Goal: Task Accomplishment & Management: Use online tool/utility

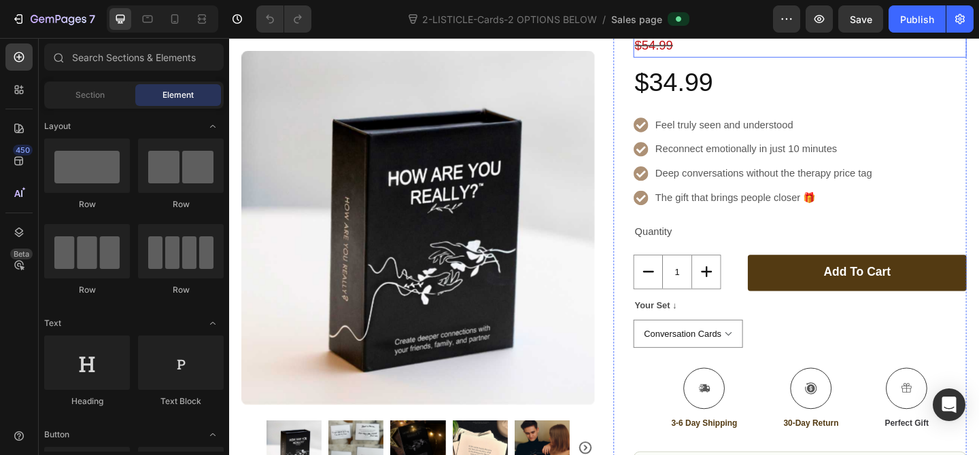
scroll to position [256, 0]
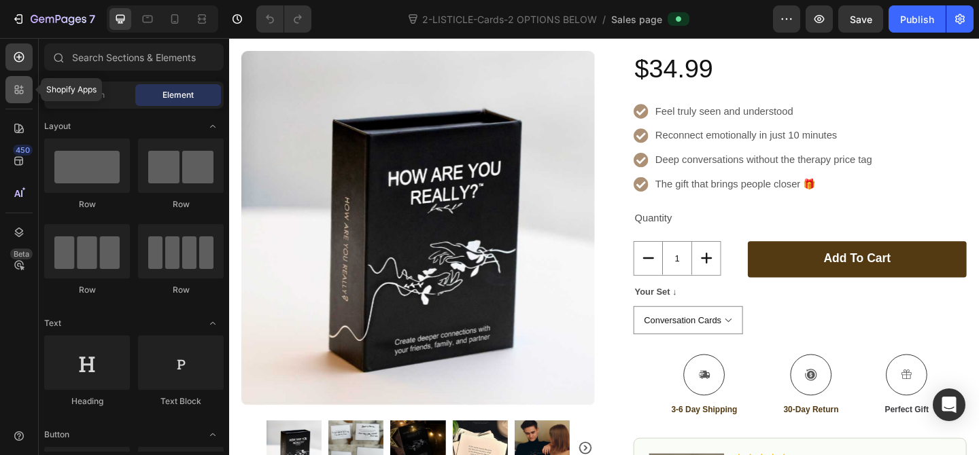
click at [22, 97] on div at bounding box center [18, 89] width 27 height 27
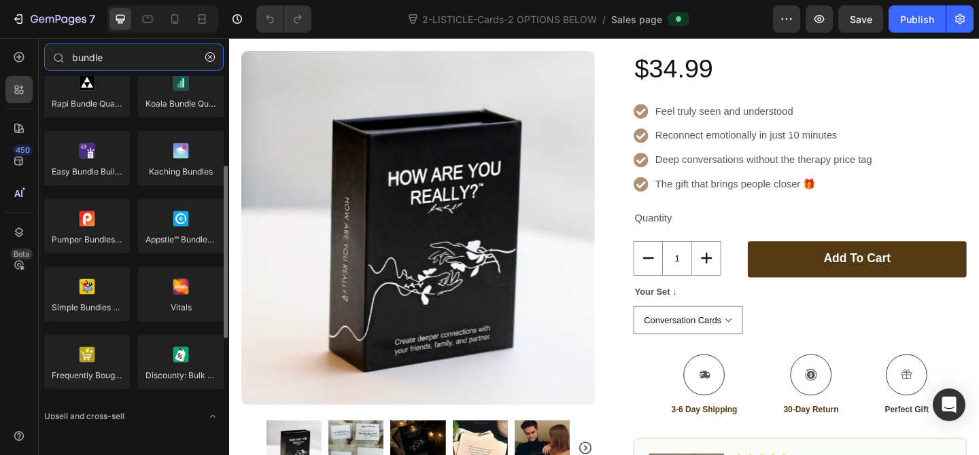
scroll to position [0, 0]
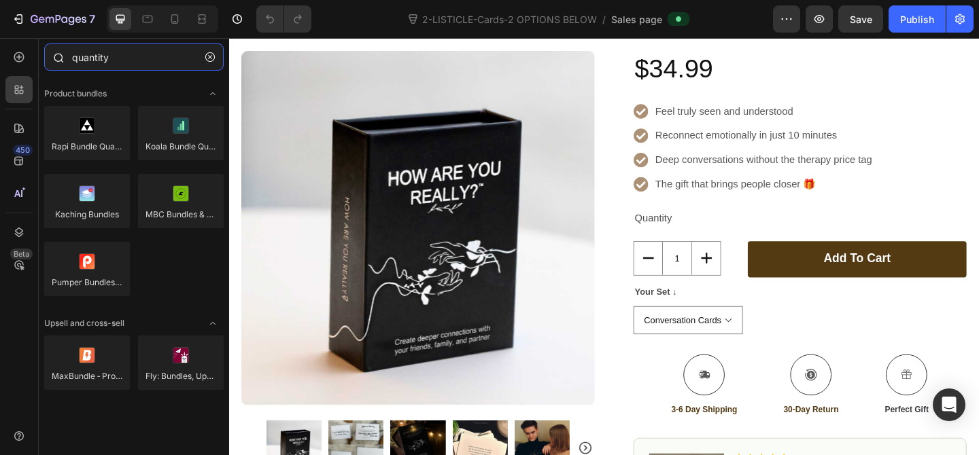
click at [188, 54] on input "quantity" at bounding box center [133, 56] width 179 height 27
type input "quantity"
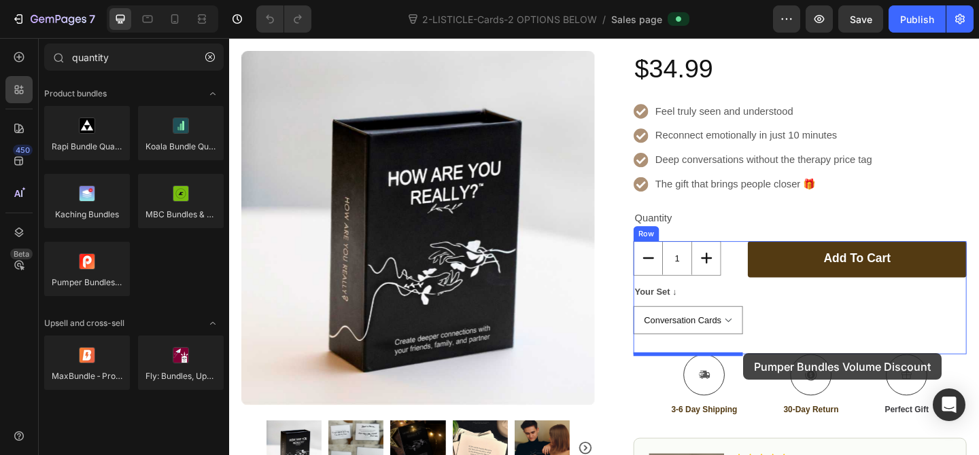
drag, startPoint x: 842, startPoint y: 301, endPoint x: 788, endPoint y: 381, distance: 96.9
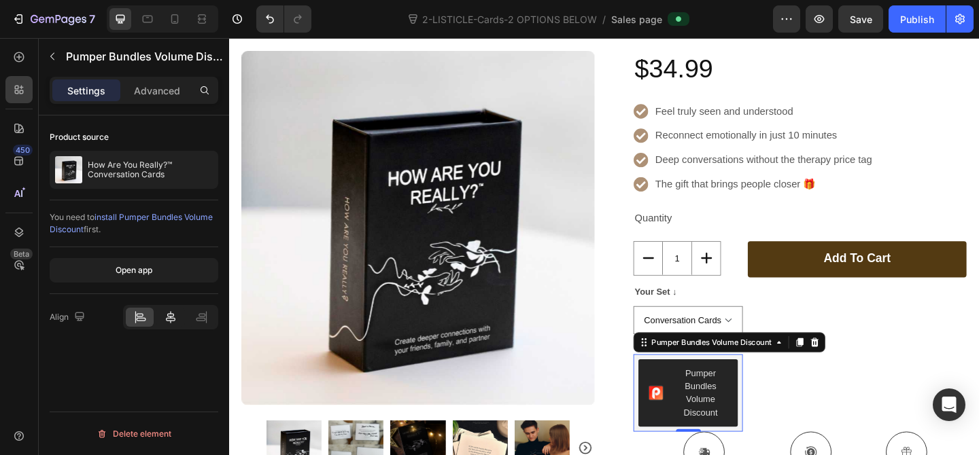
click at [162, 322] on div at bounding box center [170, 317] width 28 height 19
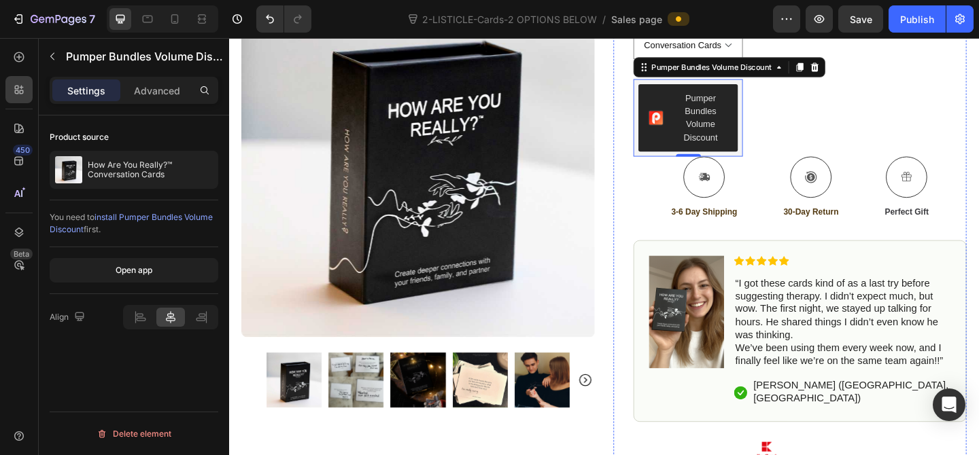
scroll to position [319, 0]
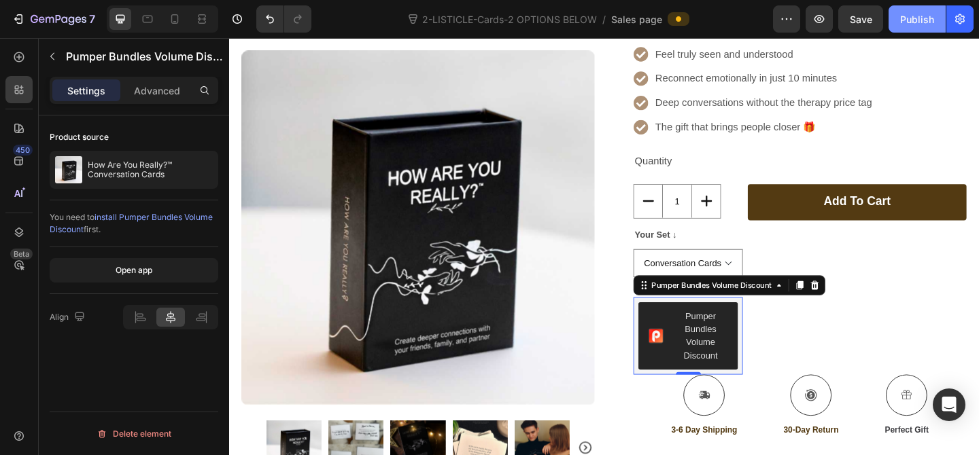
click at [925, 22] on div "Publish" at bounding box center [917, 19] width 34 height 14
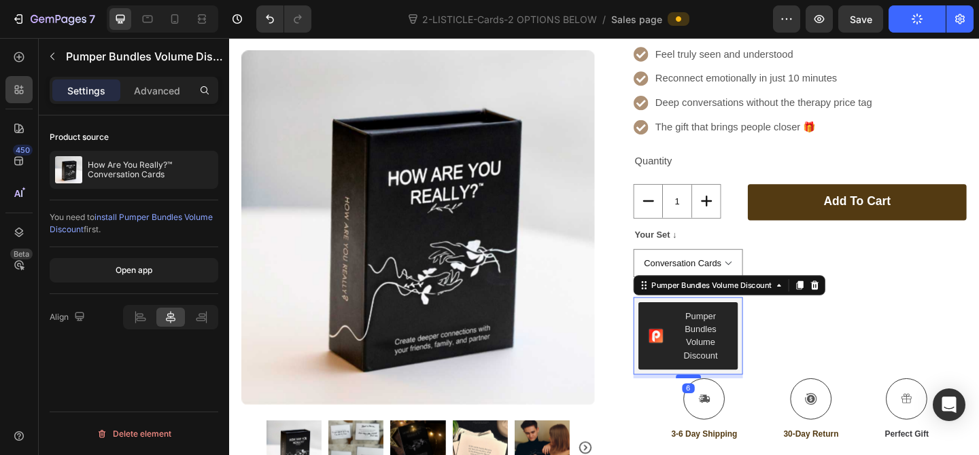
drag, startPoint x: 727, startPoint y: 404, endPoint x: 1172, endPoint y: 46, distance: 571.5
click at [727, 408] on div at bounding box center [728, 406] width 27 height 4
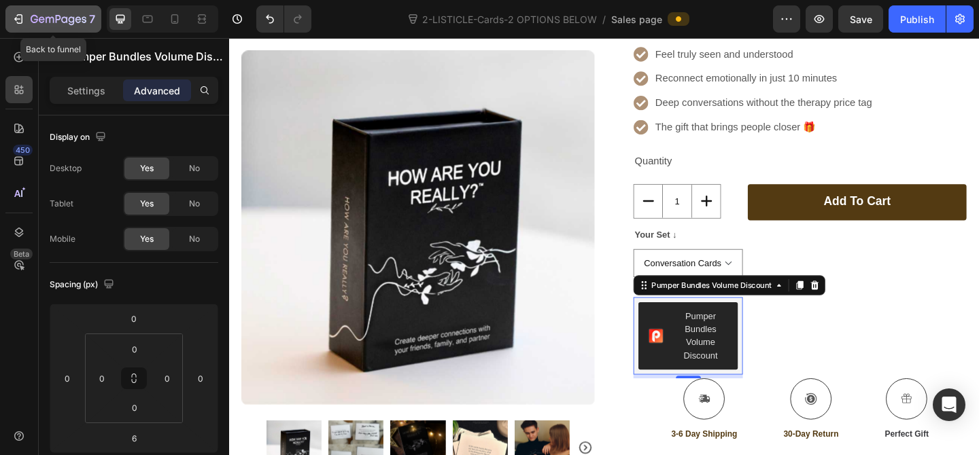
click at [20, 18] on icon "button" at bounding box center [19, 19] width 14 height 14
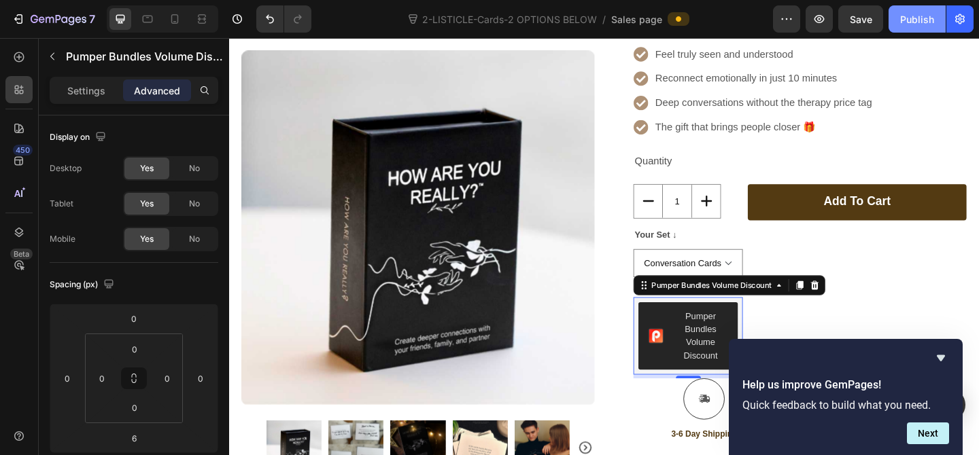
click at [924, 18] on div "Publish" at bounding box center [917, 19] width 34 height 14
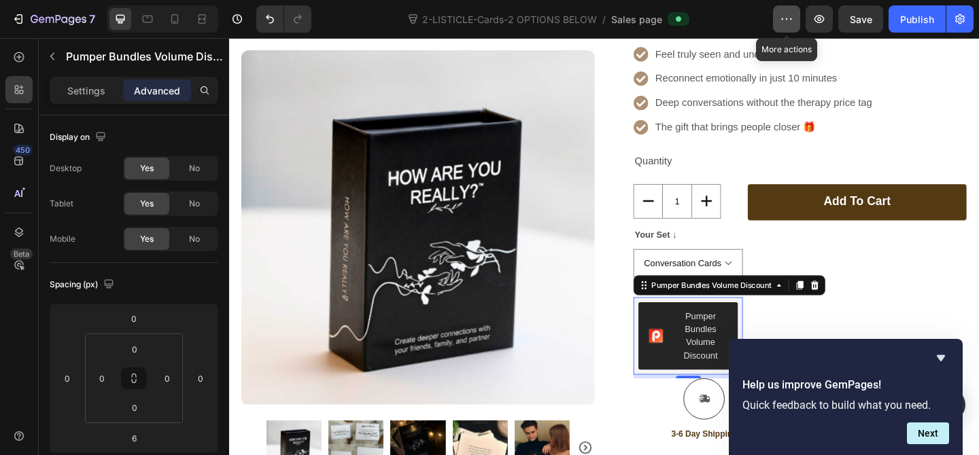
click at [790, 18] on icon "button" at bounding box center [787, 19] width 14 height 14
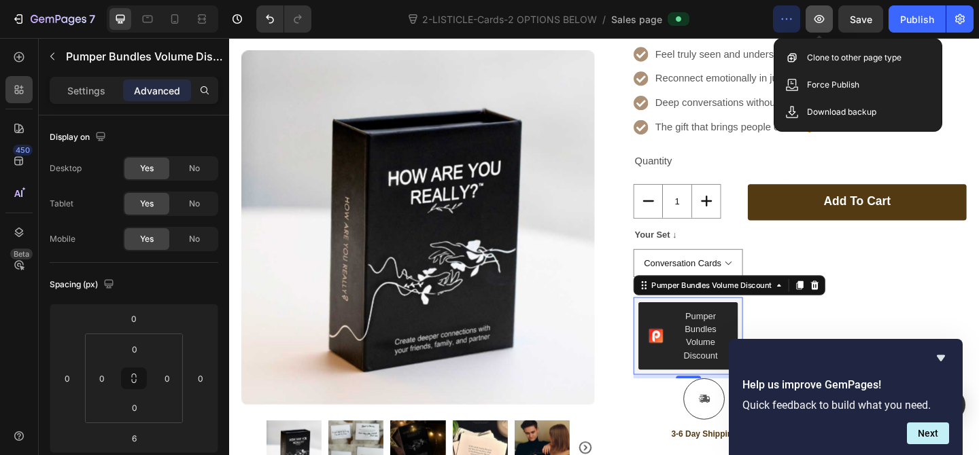
click at [829, 22] on button "button" at bounding box center [818, 18] width 27 height 27
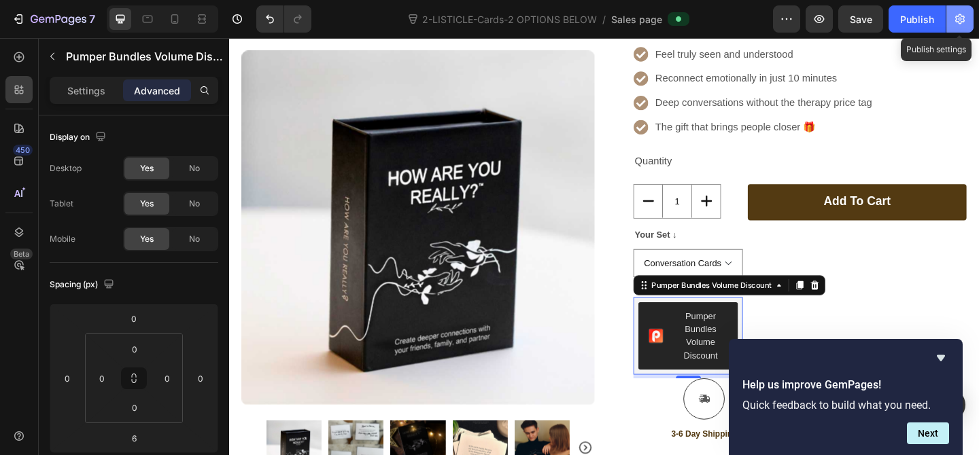
click at [965, 23] on icon "button" at bounding box center [960, 19] width 14 height 14
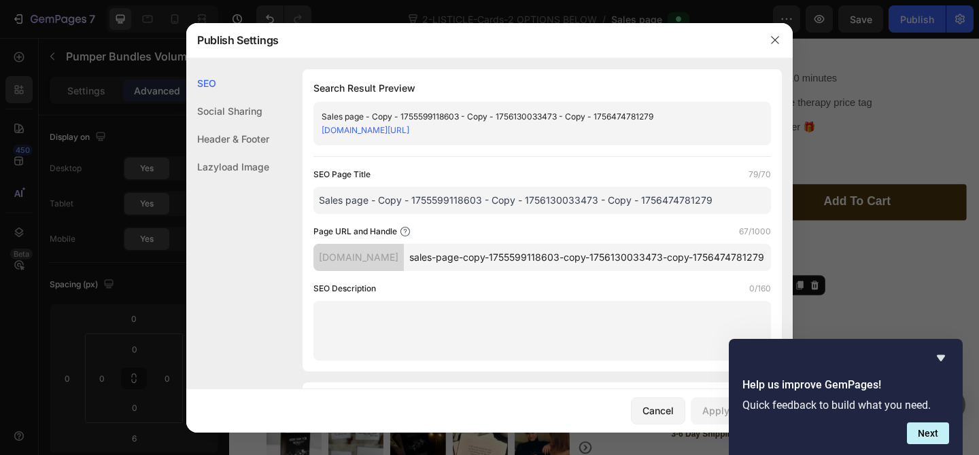
click at [675, 267] on input "sales-page-copy-1755599118603-copy-1756130033473-copy-1756474781279" at bounding box center [587, 257] width 367 height 27
click at [771, 47] on button "button" at bounding box center [775, 40] width 22 height 22
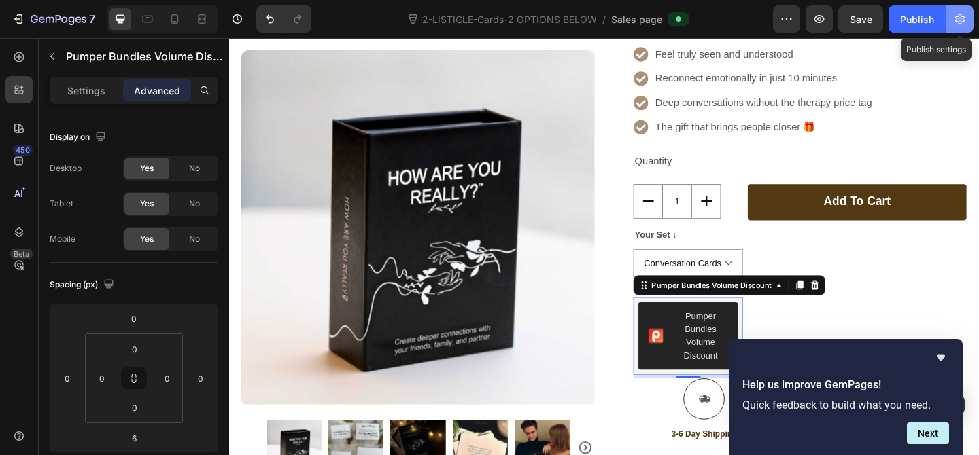
click at [964, 21] on icon "button" at bounding box center [960, 19] width 10 height 10
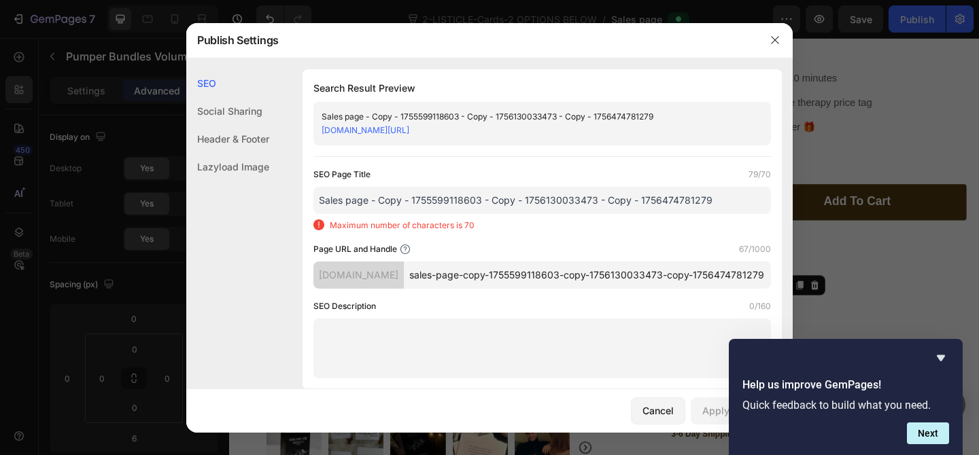
drag, startPoint x: 389, startPoint y: 142, endPoint x: 314, endPoint y: 132, distance: 76.1
click at [314, 132] on div "Sales page - Copy - 1755599118603 - Copy - 1756130033473 - Copy - 1756474781279…" at bounding box center [541, 123] width 457 height 43
copy link "[DOMAIN_NAME][URL]"
click at [775, 43] on icon "button" at bounding box center [774, 40] width 11 height 11
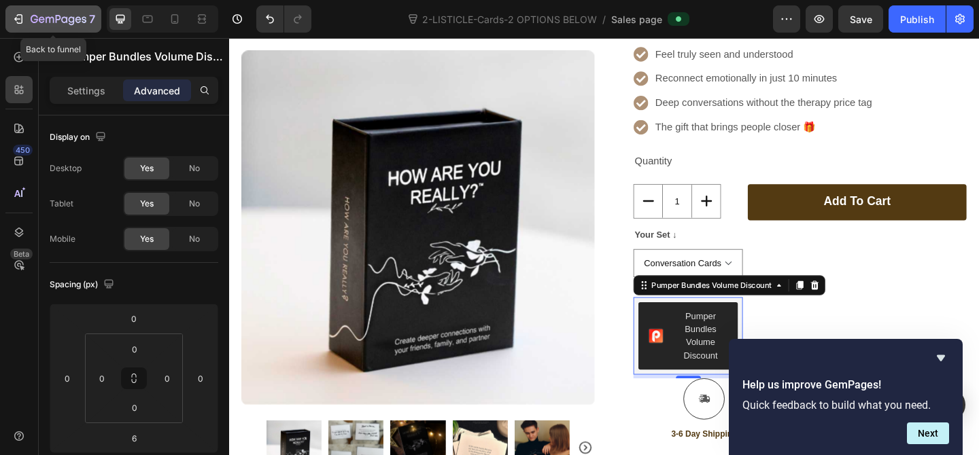
click at [27, 14] on div "7" at bounding box center [54, 19] width 84 height 16
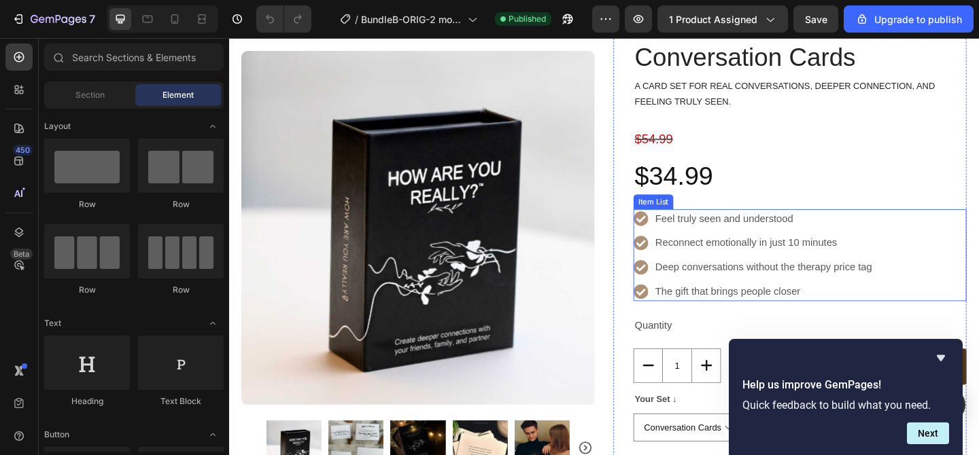
scroll to position [234, 0]
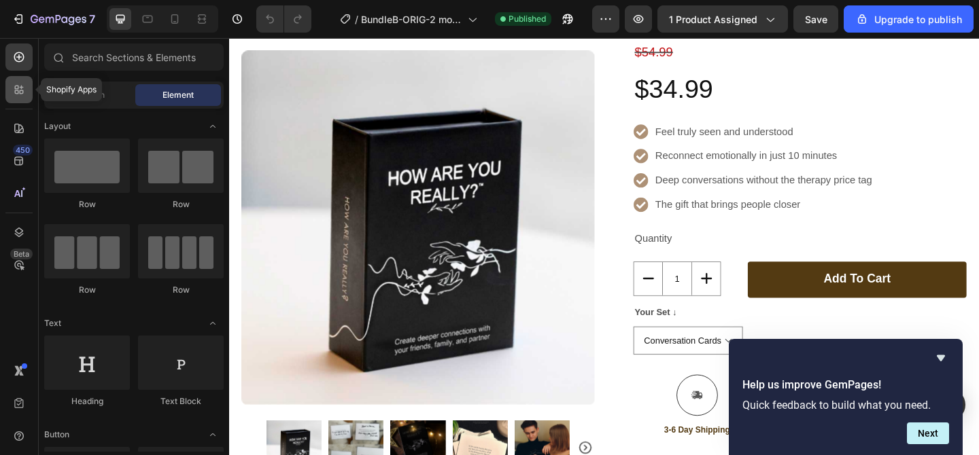
click at [14, 101] on div at bounding box center [18, 89] width 27 height 27
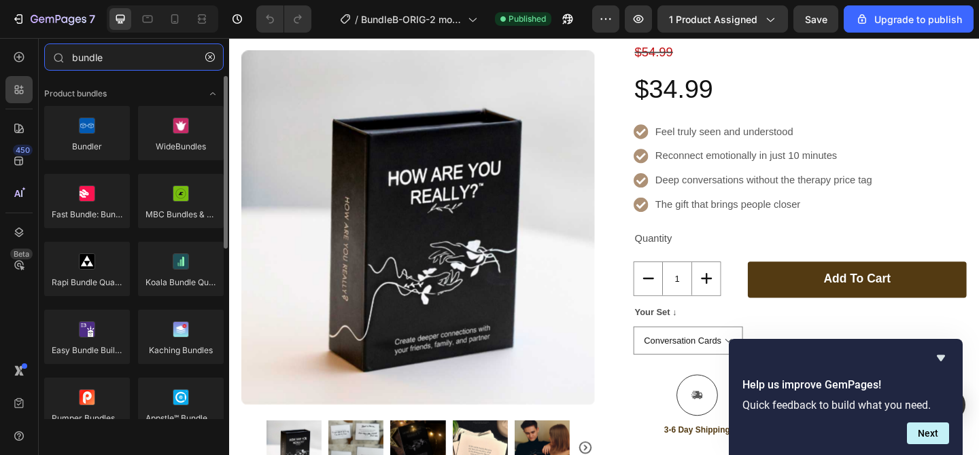
type input "bundle"
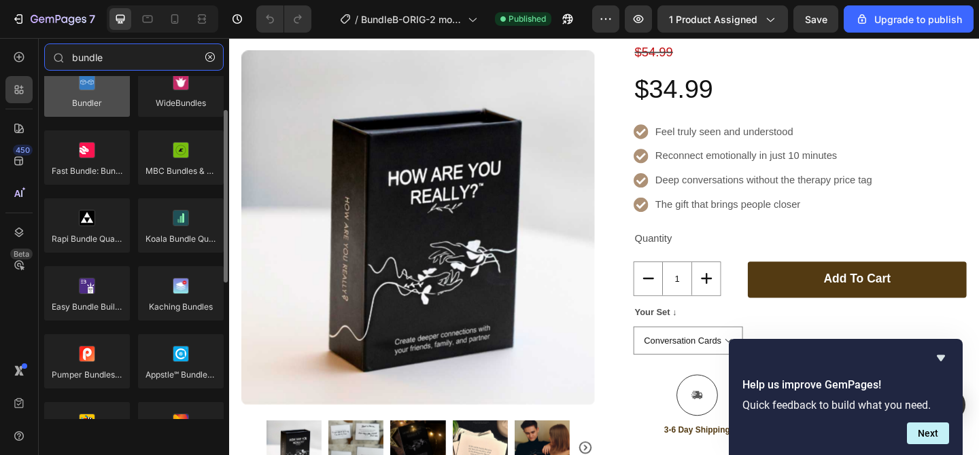
scroll to position [52, 0]
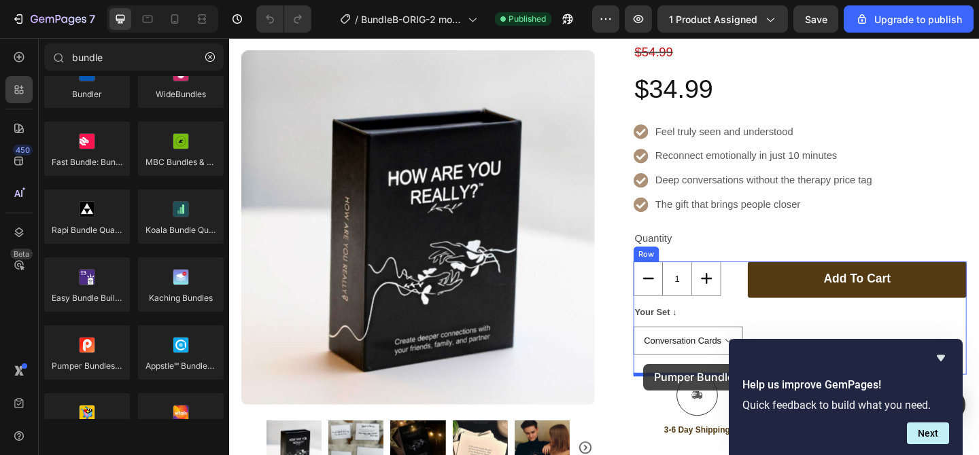
drag, startPoint x: 891, startPoint y: 303, endPoint x: 680, endPoint y: 393, distance: 229.6
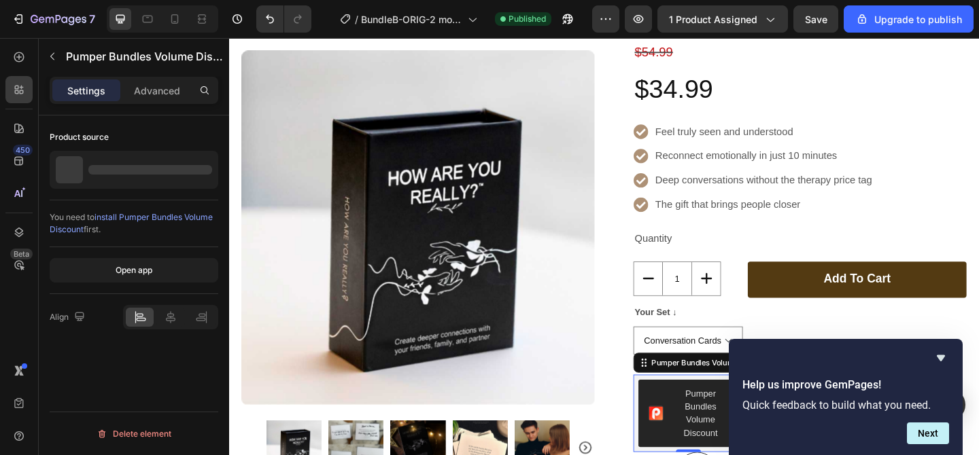
scroll to position [444, 0]
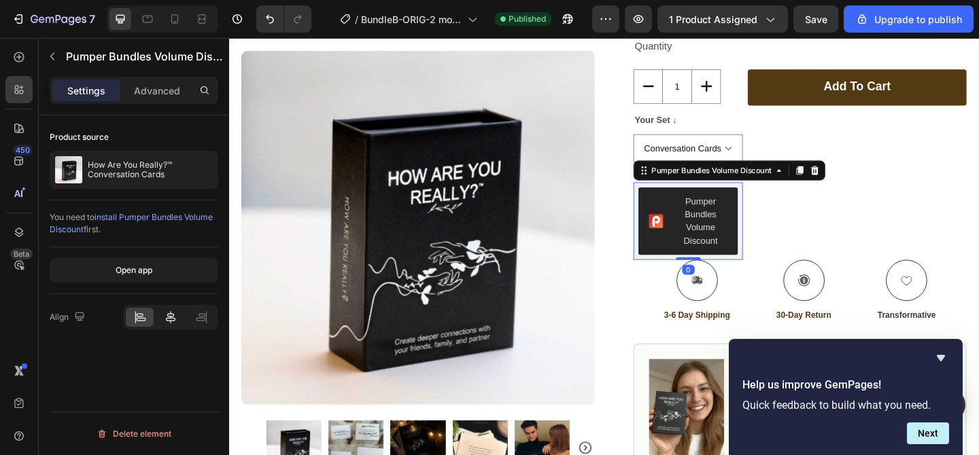
click at [170, 320] on icon at bounding box center [171, 317] width 10 height 12
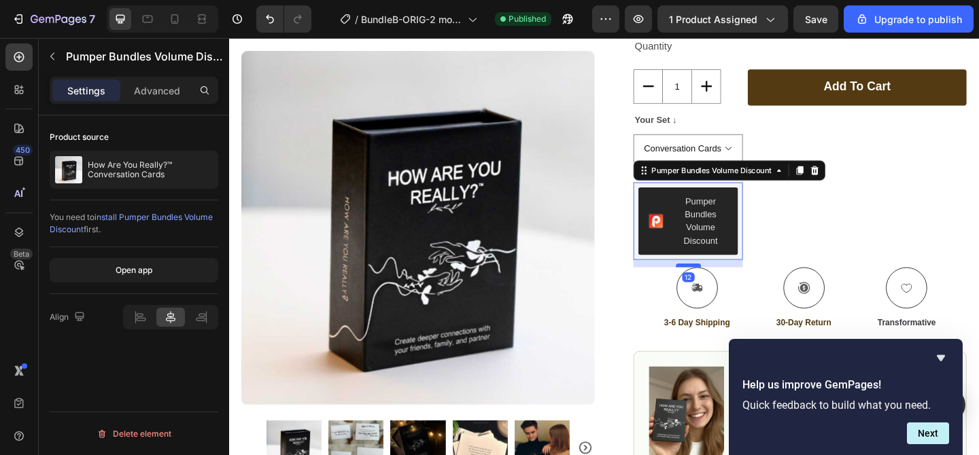
drag, startPoint x: 729, startPoint y: 276, endPoint x: 729, endPoint y: 285, distance: 8.8
click at [729, 285] on div at bounding box center [728, 285] width 27 height 4
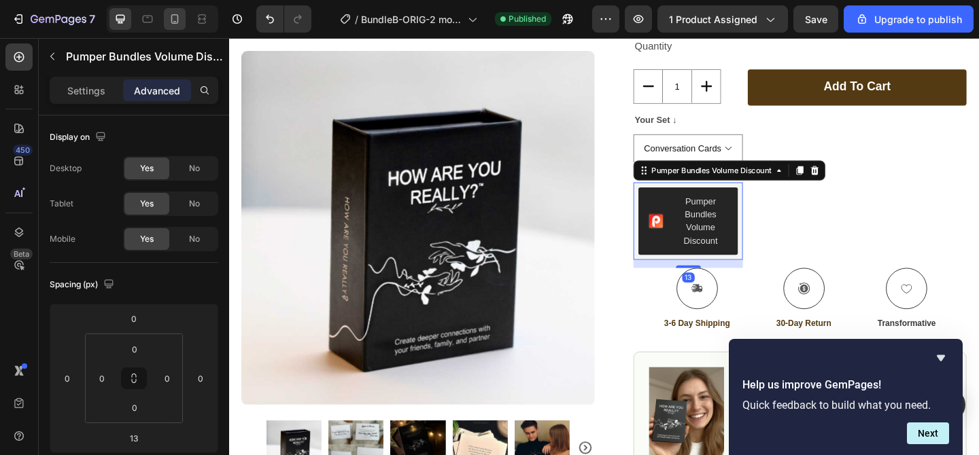
click at [170, 28] on div at bounding box center [175, 19] width 22 height 22
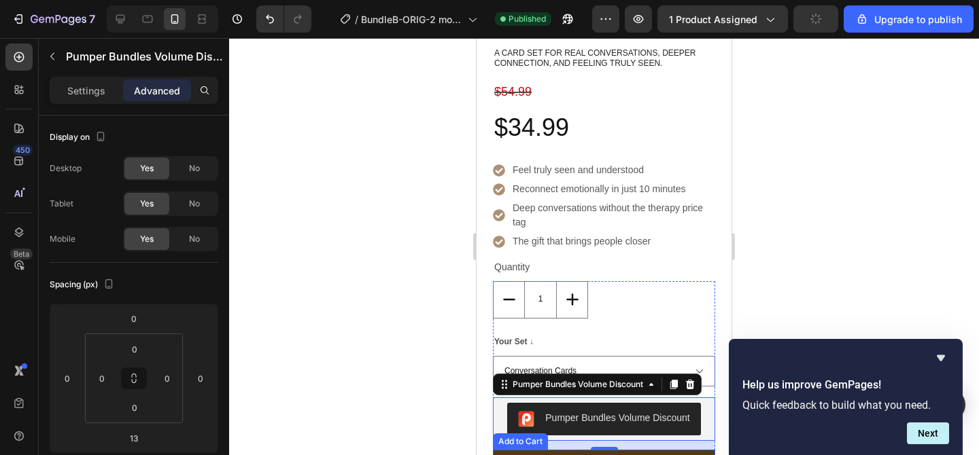
scroll to position [726, 0]
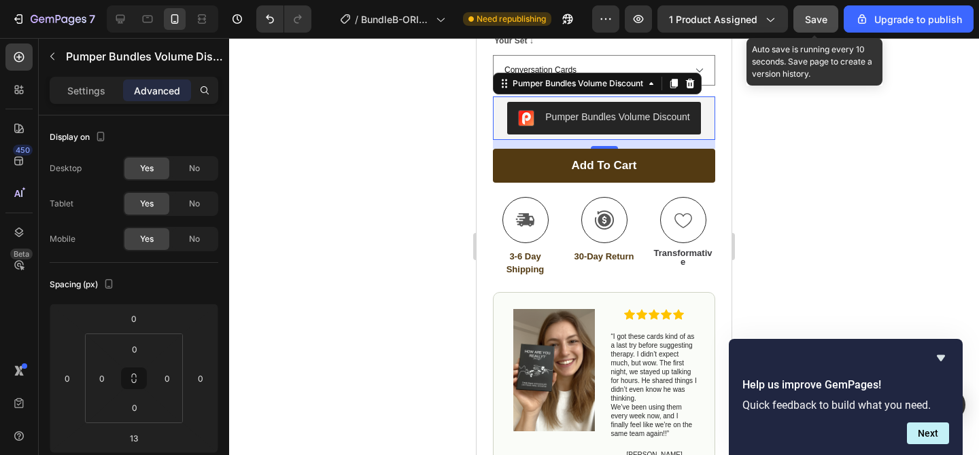
click at [822, 19] on span "Save" at bounding box center [816, 20] width 22 height 12
